Goal: Check status: Check status

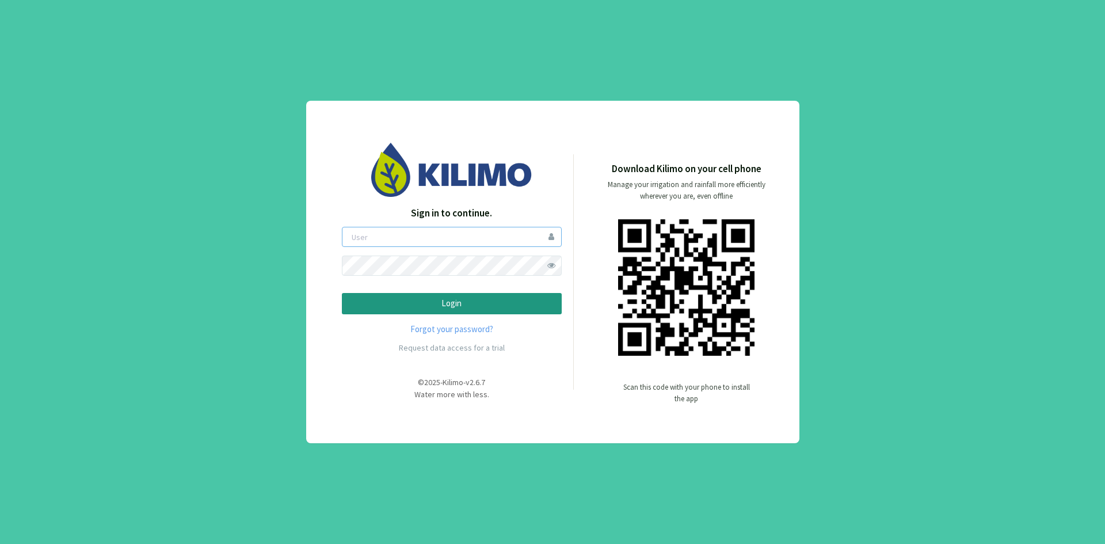
click at [376, 236] on input "email" at bounding box center [452, 237] width 220 height 20
type input "prodalmen"
click at [429, 306] on p "Login" at bounding box center [451, 303] width 200 height 13
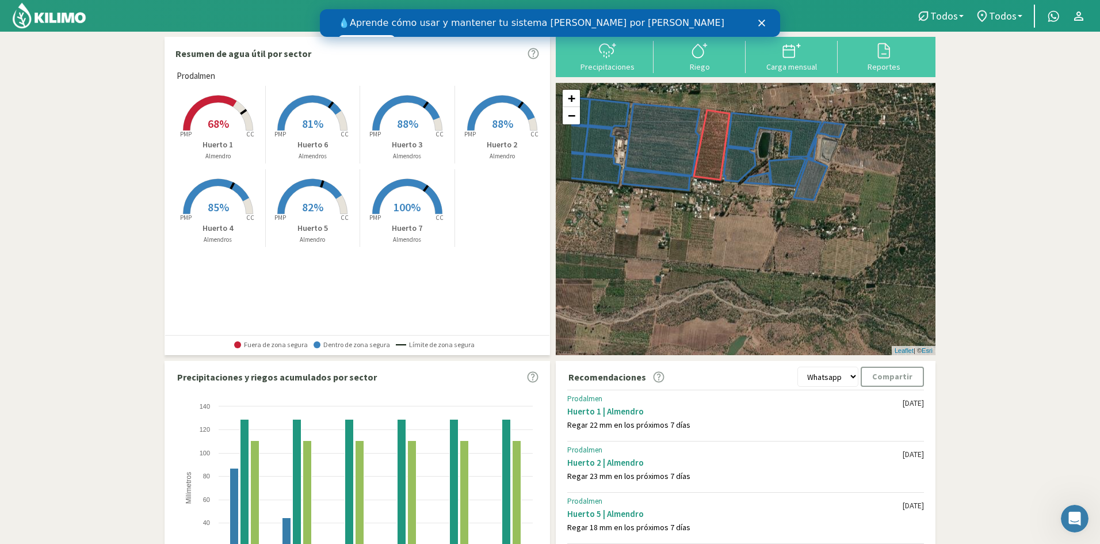
drag, startPoint x: 708, startPoint y: 297, endPoint x: 762, endPoint y: 137, distance: 168.3
click at [762, 137] on div "+ − Leaflet | © Esri" at bounding box center [746, 219] width 380 height 272
click at [762, 23] on polygon "Cerrar" at bounding box center [761, 23] width 7 height 7
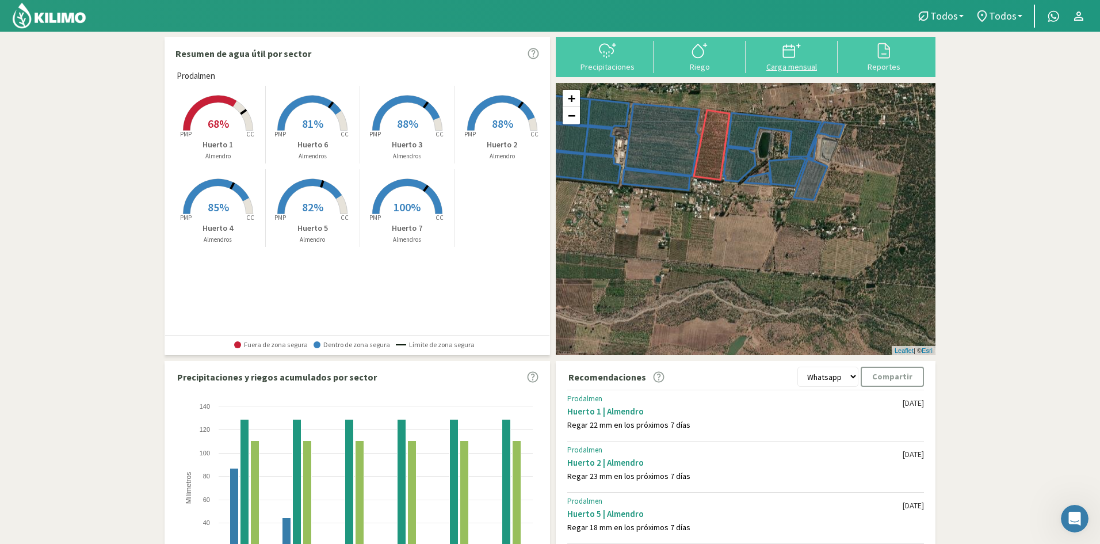
click at [788, 49] on icon at bounding box center [789, 49] width 12 height 0
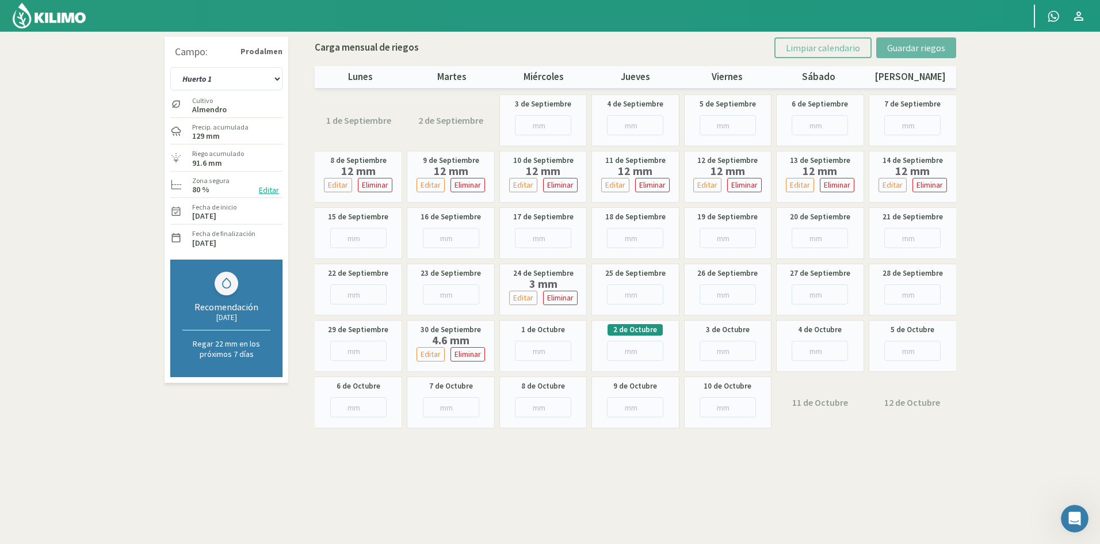
click at [210, 102] on label "Cultivo" at bounding box center [209, 100] width 35 height 10
click at [280, 76] on select "Huerto 1 Huerto 2 Huerto 3 Huerto 4 Huerto 5 Huerto 6 Huerto 7" at bounding box center [226, 78] width 112 height 23
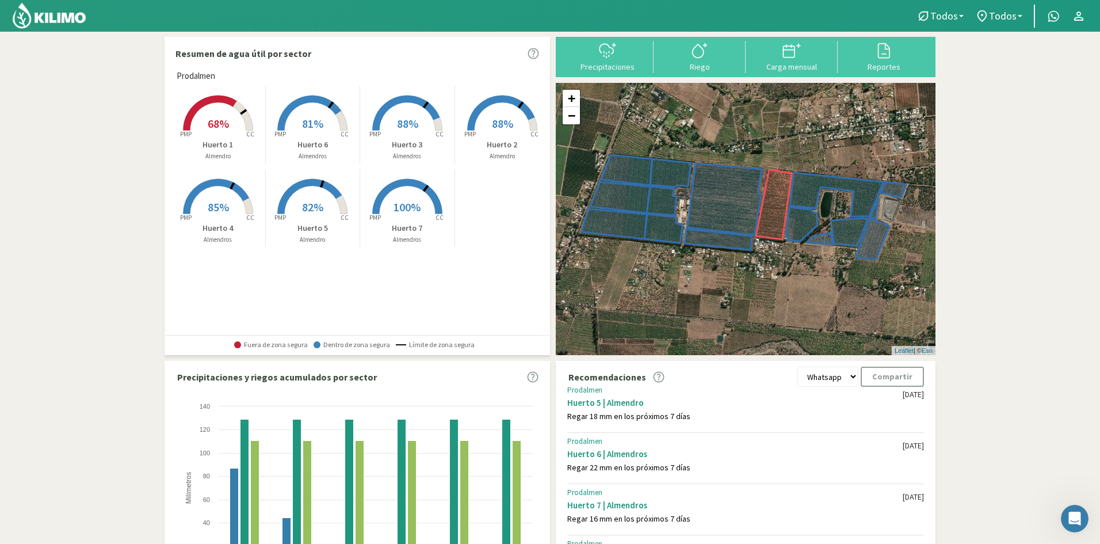
click at [211, 129] on span "68%" at bounding box center [218, 123] width 21 height 14
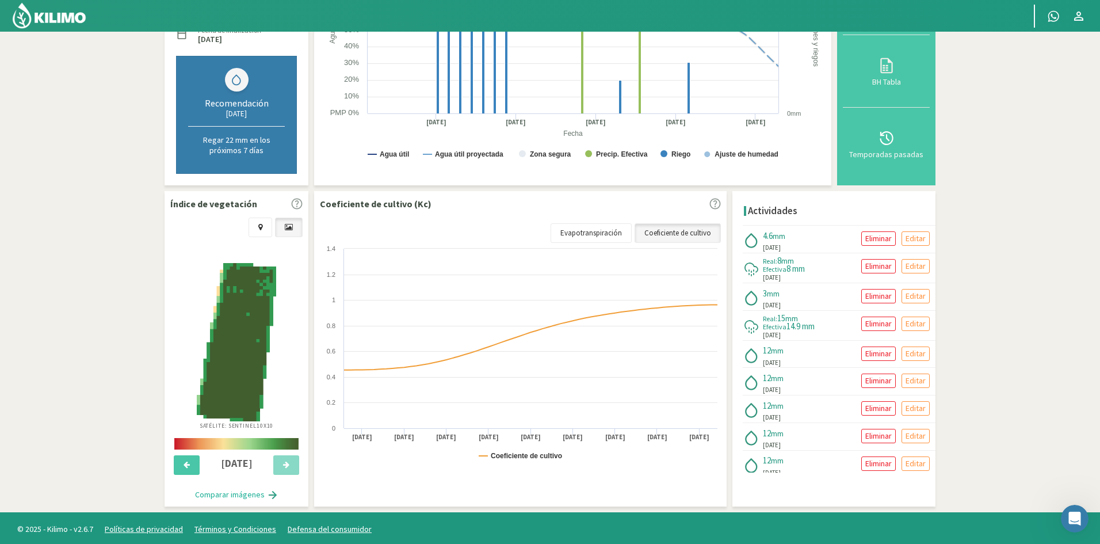
scroll to position [226, 0]
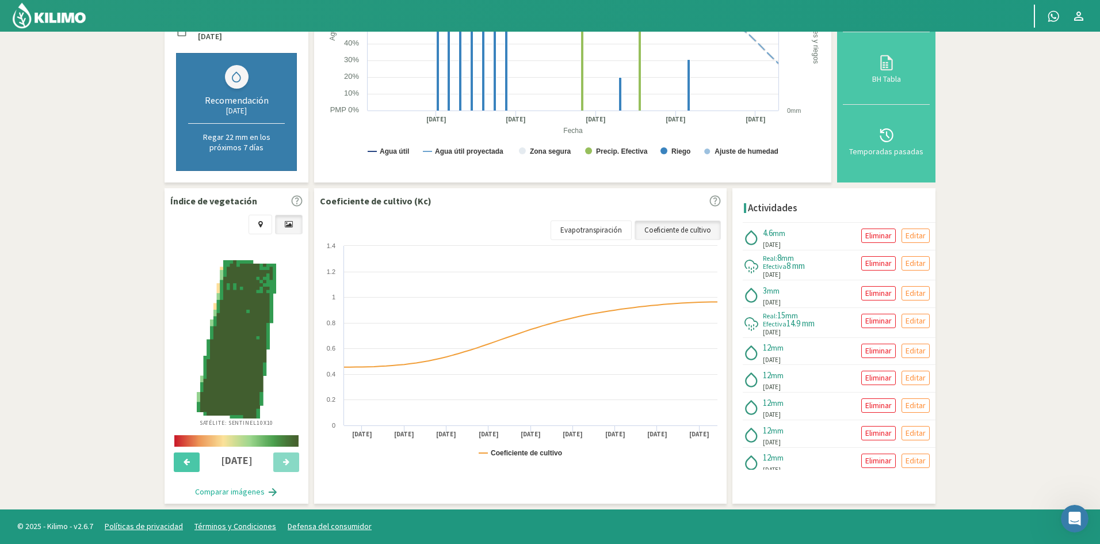
click at [238, 350] on img at bounding box center [236, 339] width 79 height 158
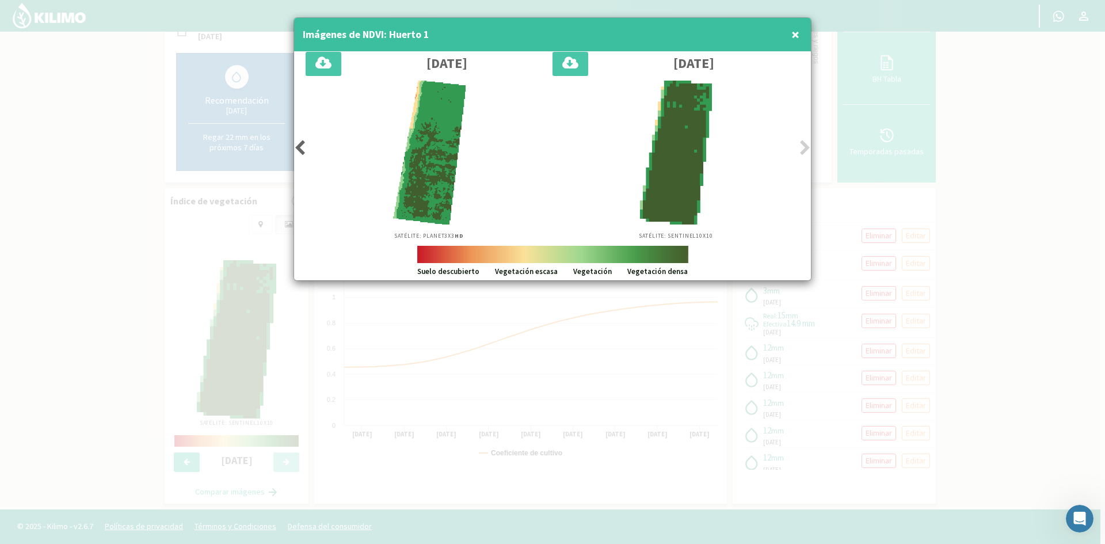
click at [803, 148] on icon at bounding box center [805, 148] width 12 height 16
click at [794, 32] on span "×" at bounding box center [795, 34] width 8 height 19
